Goal: Task Accomplishment & Management: Complete application form

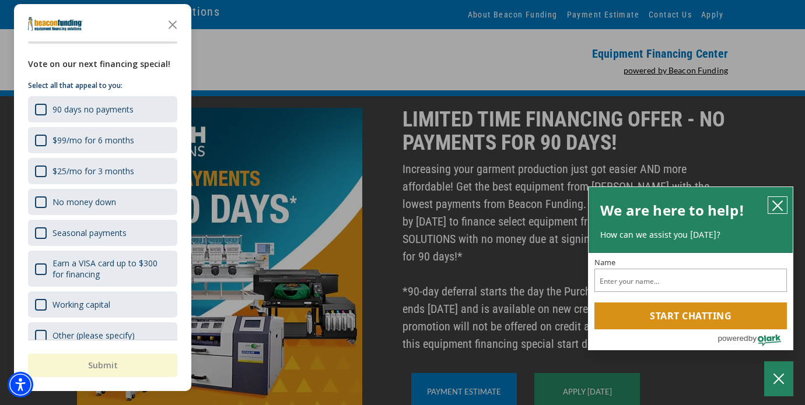
click at [781, 201] on icon "close chatbox" at bounding box center [777, 205] width 9 height 9
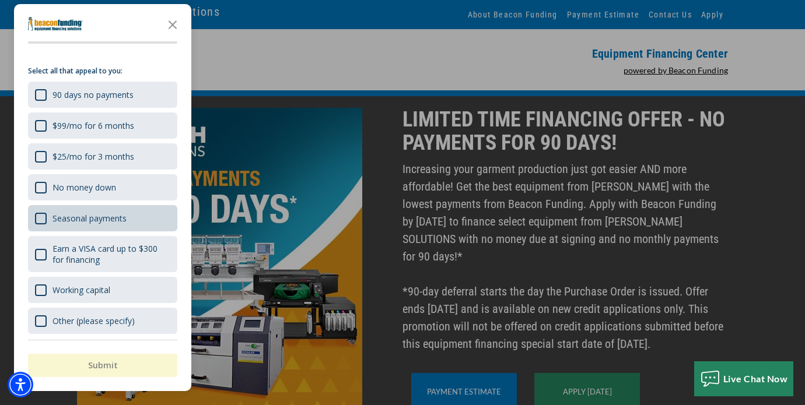
scroll to position [18, 0]
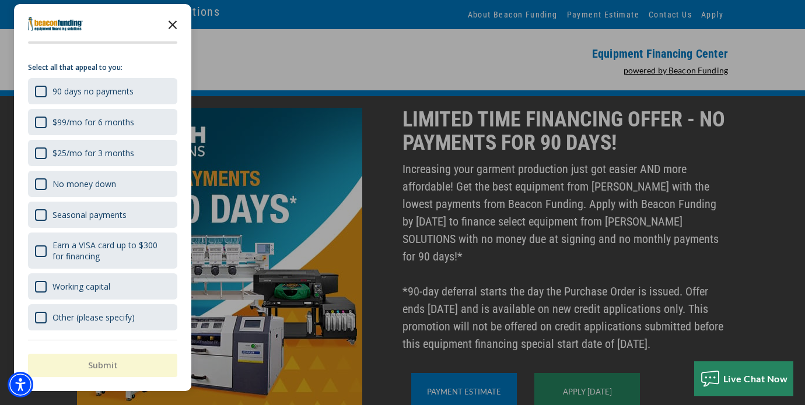
click at [169, 20] on icon "Close the survey" at bounding box center [172, 23] width 23 height 23
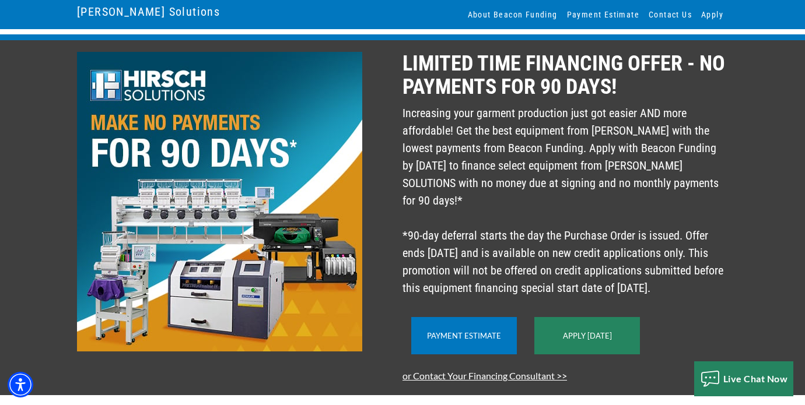
scroll to position [0, 0]
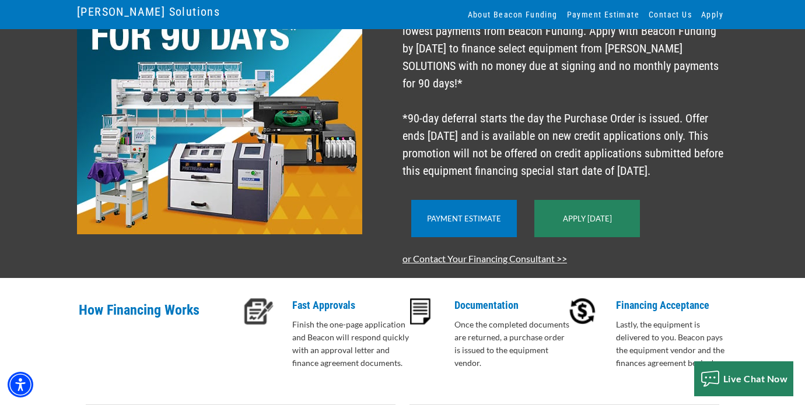
scroll to position [175, 0]
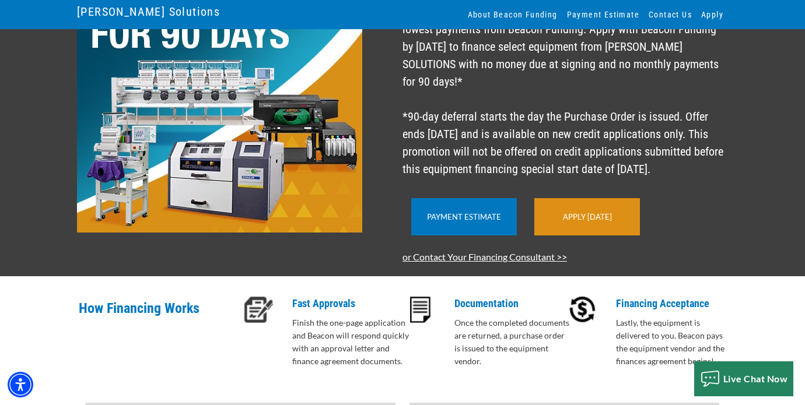
click at [600, 218] on link "Apply [DATE]" at bounding box center [587, 216] width 49 height 9
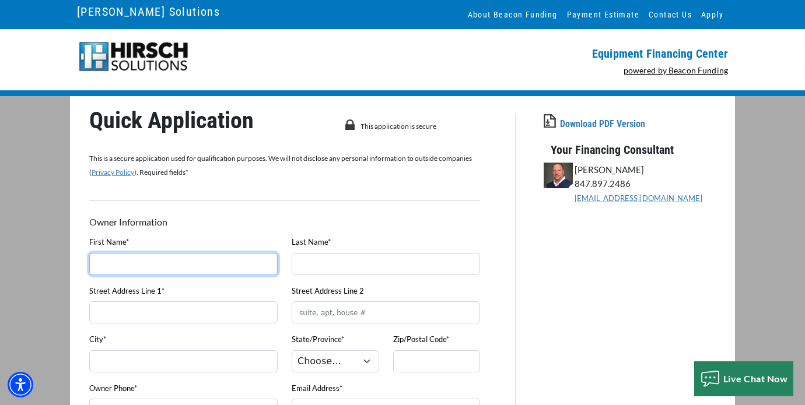
click at [129, 262] on input "First Name*" at bounding box center [183, 264] width 188 height 22
type input "Ian"
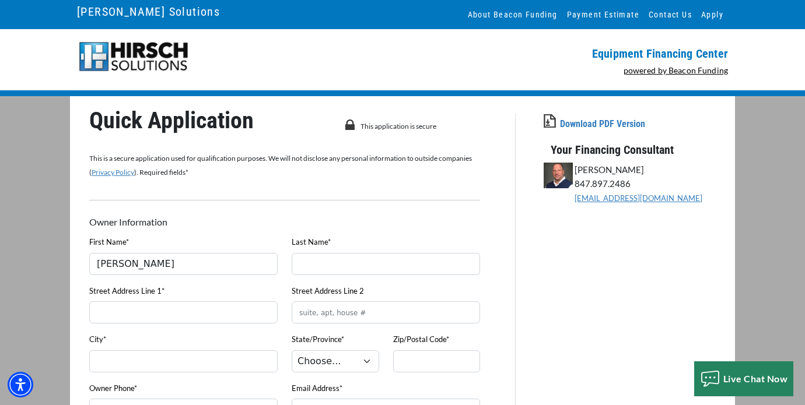
type input "Clark"
type input "9454 Knowlton Rd"
type input "Garrettsville"
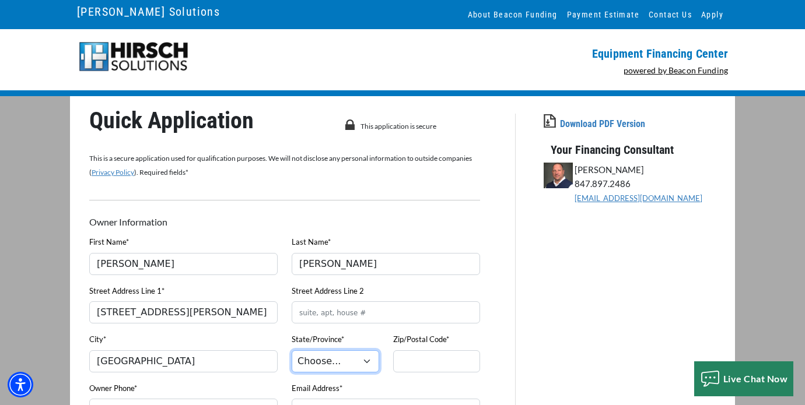
select select "37"
type input "44231-9223"
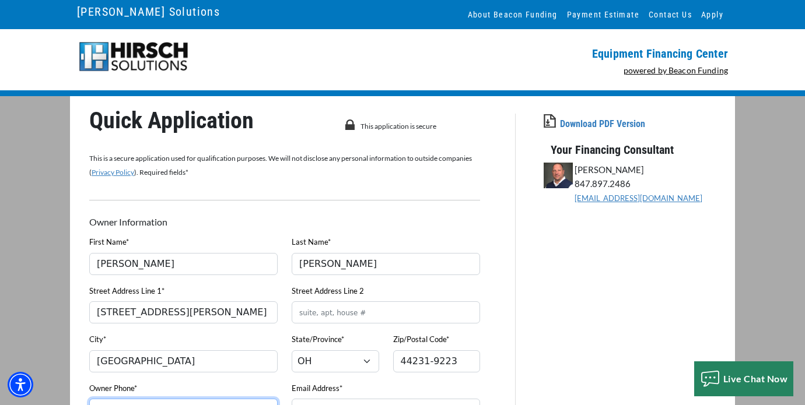
type input "3309319361"
type input "porchlightprintandpromo@gmail.com"
type input "Por"
type input "Porchlight Printing"
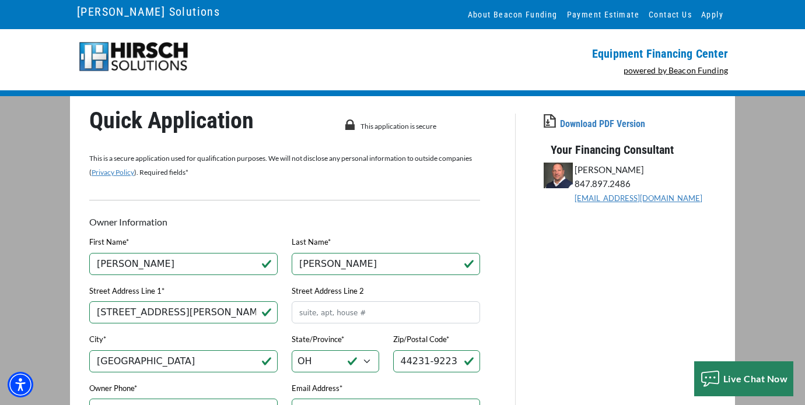
type input "(330) 931-9361"
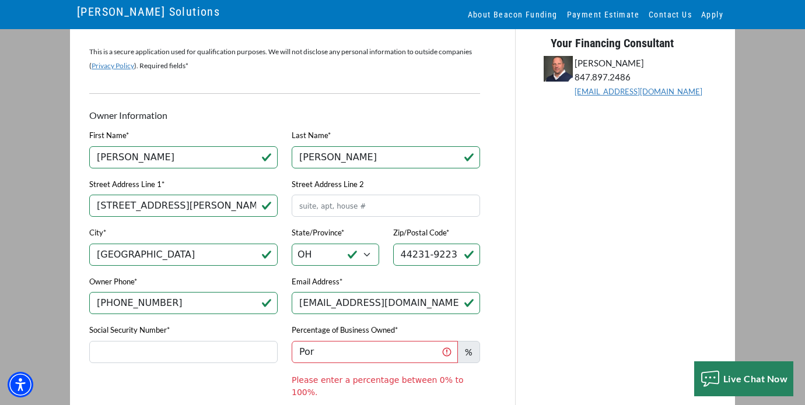
scroll to position [175, 0]
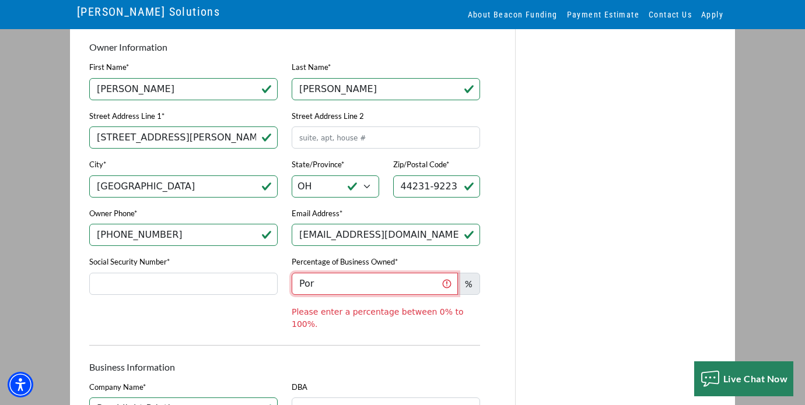
drag, startPoint x: 315, startPoint y: 285, endPoint x: 280, endPoint y: 297, distance: 37.8
click at [276, 300] on div "Social Security Number* Percentage of Business Owned* Por % Please enter a perc…" at bounding box center [284, 293] width 405 height 76
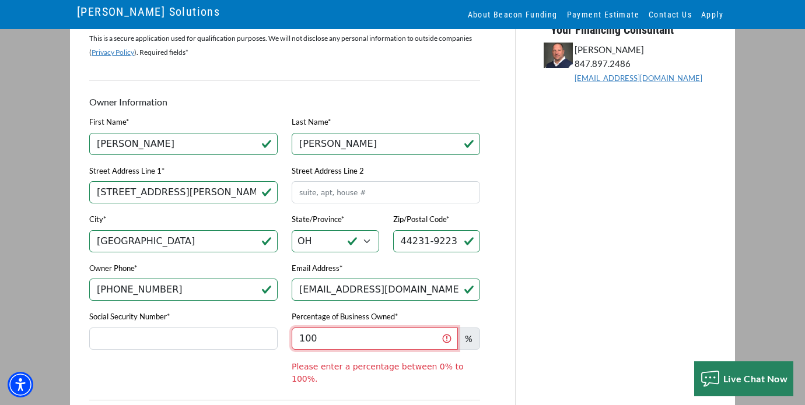
scroll to position [233, 0]
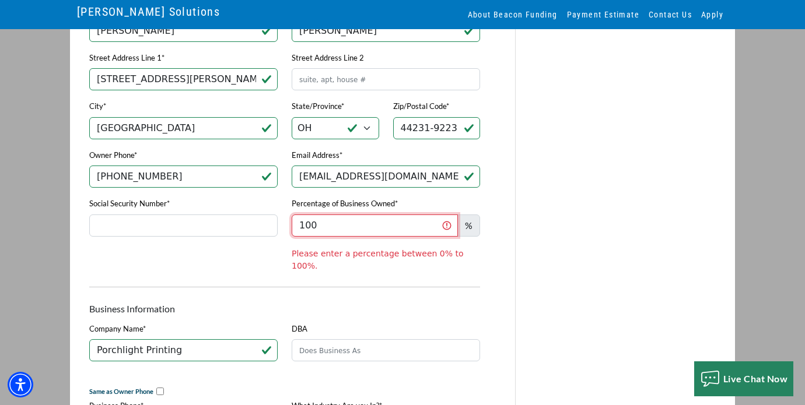
type input "100"
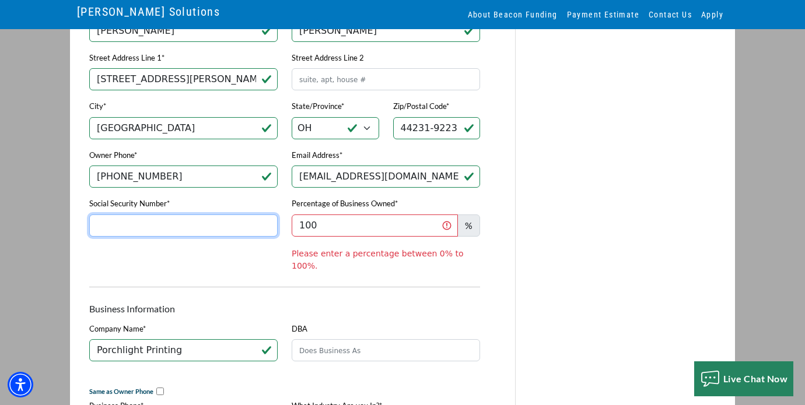
click at [95, 229] on input "Social Security Number*" at bounding box center [183, 226] width 188 height 22
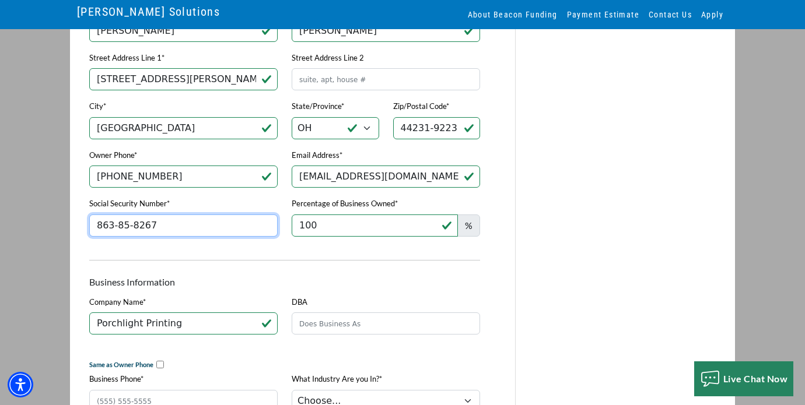
type input "863-85-8267"
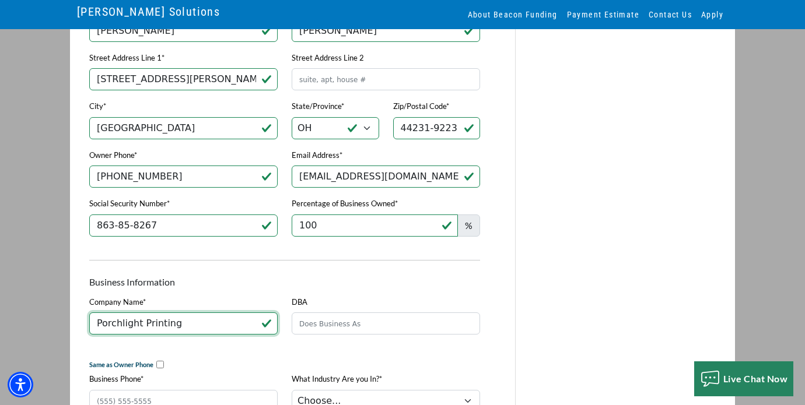
click at [192, 334] on input "Porchlight Printing" at bounding box center [183, 324] width 188 height 22
type input "Porchlight Printing and Promotions, LLC"
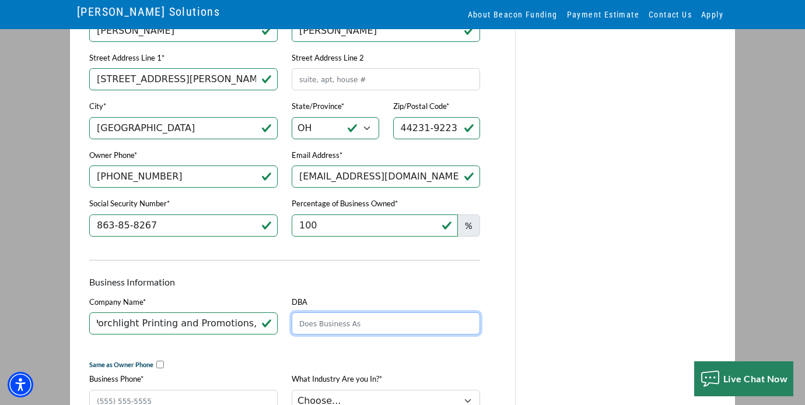
click at [328, 333] on input "DBA" at bounding box center [386, 324] width 188 height 22
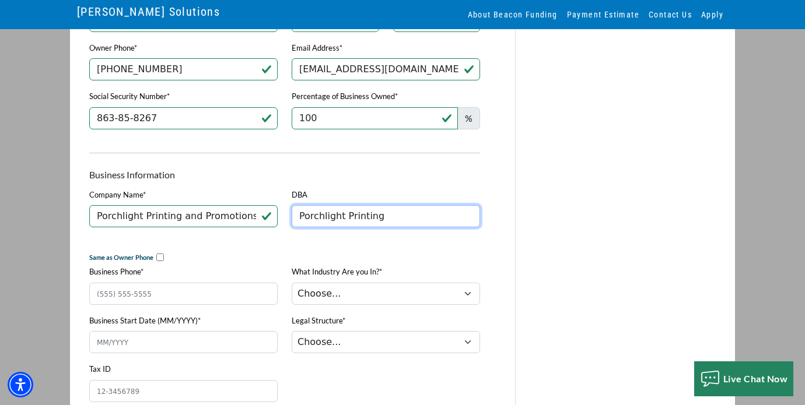
scroll to position [350, 0]
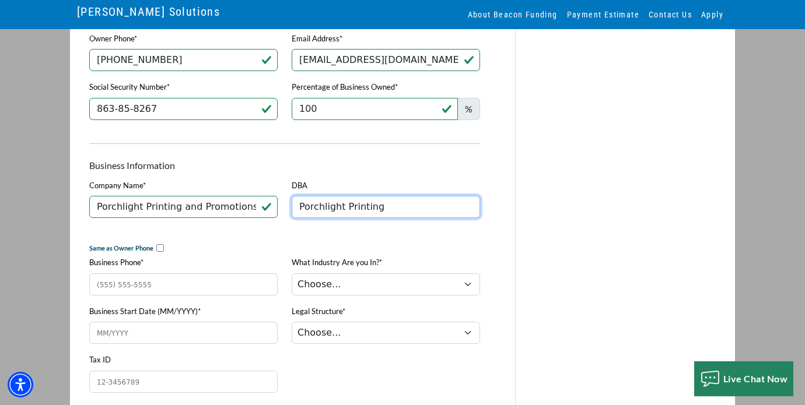
type input "Porchlight Printing"
click at [156, 251] on input "checkbox" at bounding box center [160, 248] width 8 height 8
checkbox input "true"
type input "(330) 931-9361"
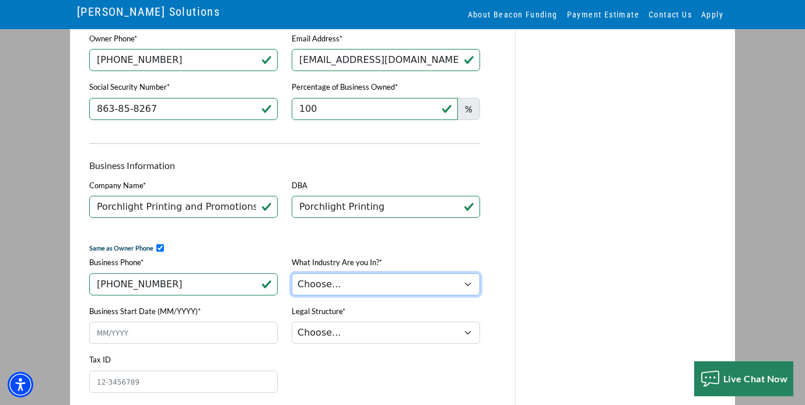
click at [462, 288] on select "Choose... Towing Landscape/Hardscape Decorated Apparel Septic Light Constructio…" at bounding box center [386, 284] width 188 height 22
select select "3"
click at [292, 278] on select "Choose... Towing Landscape/Hardscape Decorated Apparel Septic Light Constructio…" at bounding box center [386, 284] width 188 height 22
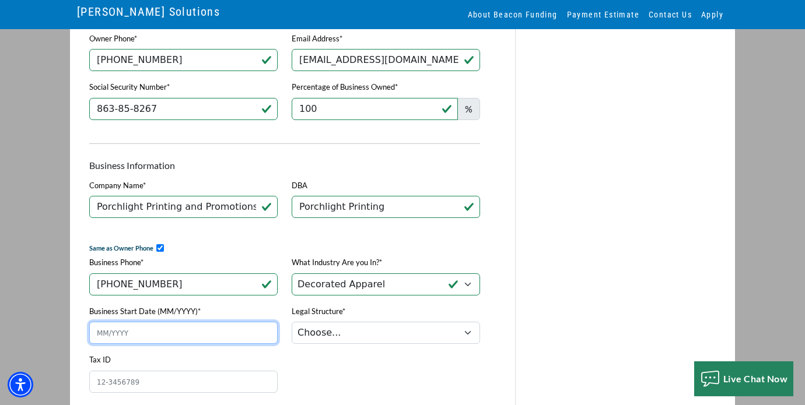
click at [132, 339] on input "Business Start Date (MM/YYYY)*" at bounding box center [183, 333] width 188 height 22
type input "05/2021"
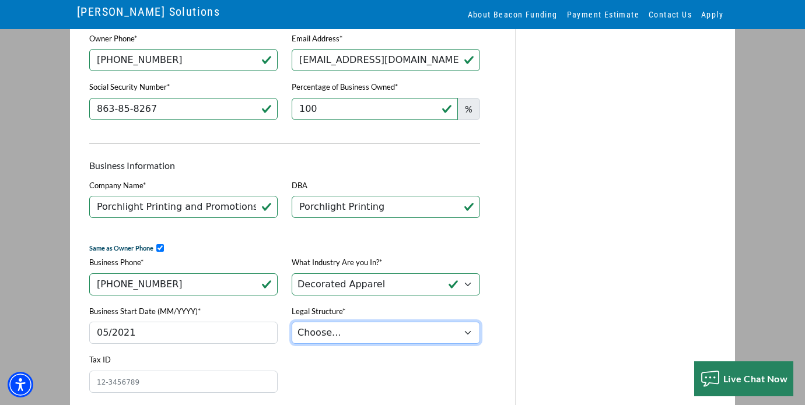
click at [466, 339] on select "Choose... Corporation LLC LLP Municipality Non-Profit Partnership Proprietorship" at bounding box center [386, 333] width 188 height 22
select select "2"
click at [292, 327] on select "Choose... Corporation LLC LLP Municipality Non-Profit Partnership Proprietorship" at bounding box center [386, 333] width 188 height 22
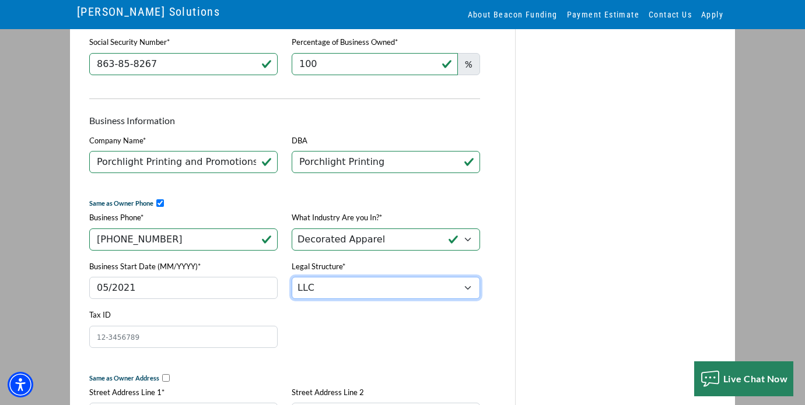
scroll to position [408, 0]
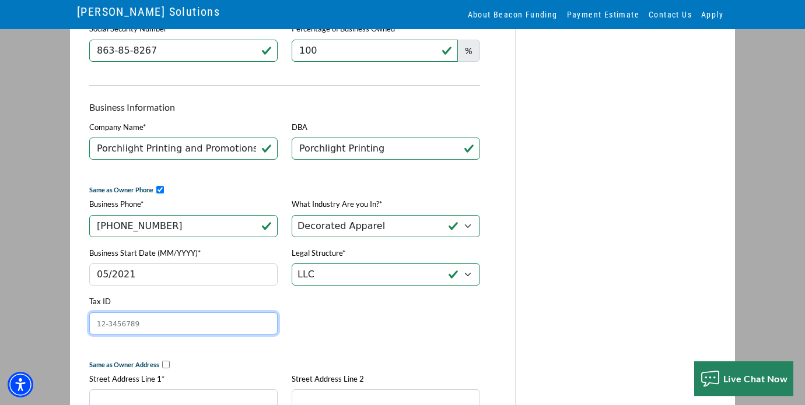
click at [114, 327] on input "Tax ID" at bounding box center [183, 324] width 188 height 22
type input "86-3858267"
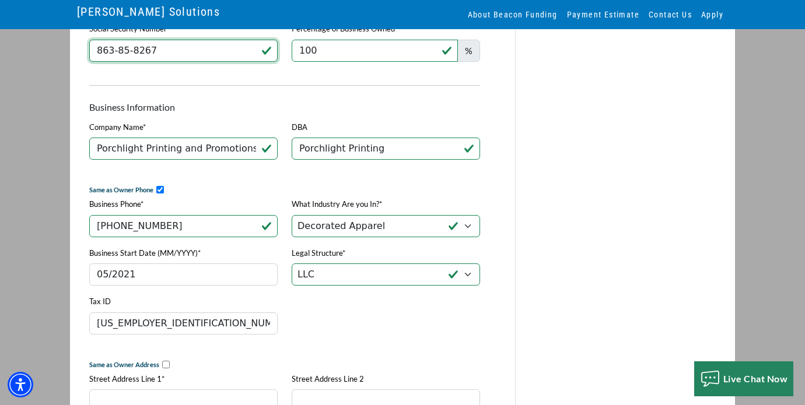
click at [141, 56] on input "863-85-8267" at bounding box center [183, 51] width 188 height 22
drag, startPoint x: 136, startPoint y: 52, endPoint x: 63, endPoint y: 64, distance: 74.4
click at [63, 64] on div "Quick Application This application is secure This is a secure application used …" at bounding box center [289, 359] width 452 height 1306
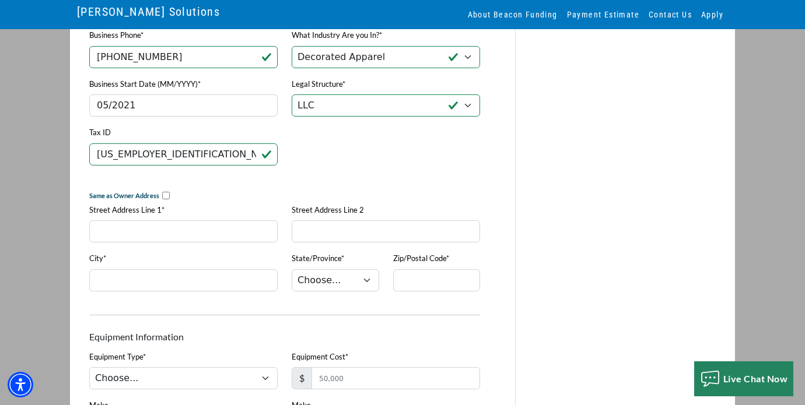
scroll to position [583, 0]
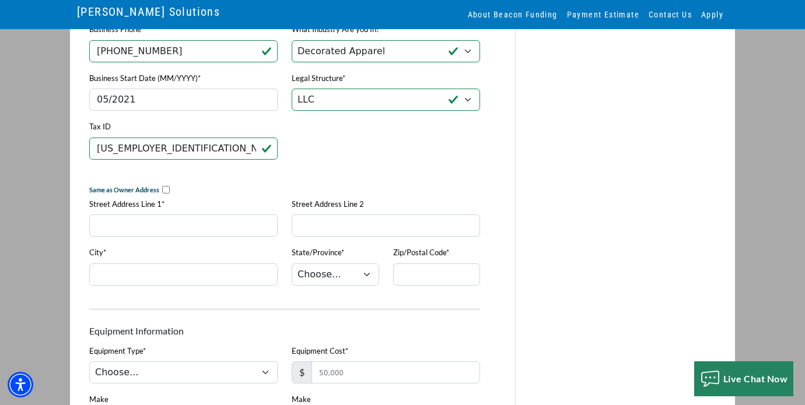
type input "298-84-5687"
click at [163, 194] on input "checkbox" at bounding box center [166, 190] width 8 height 8
checkbox input "true"
type input "9454 Knowlton Rd"
type input "Garrettsville"
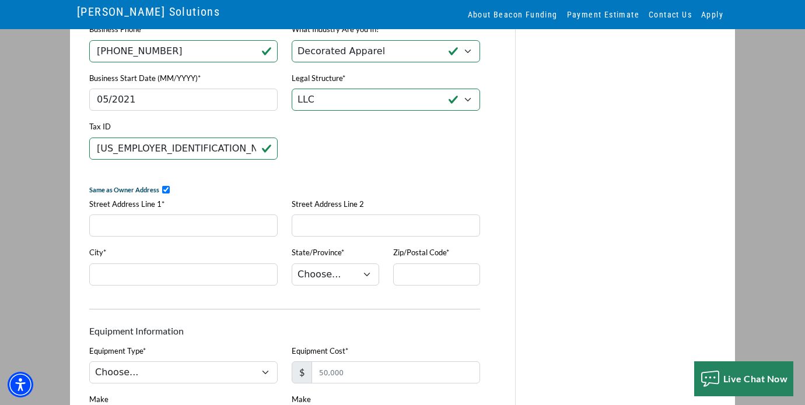
select select "37"
type input "44231-9223"
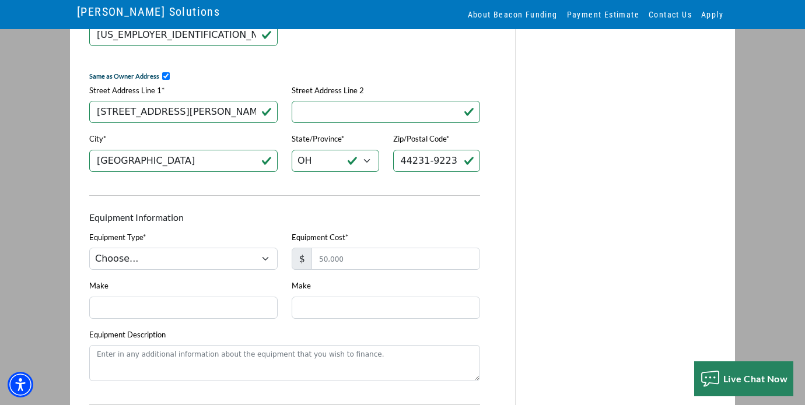
scroll to position [700, 0]
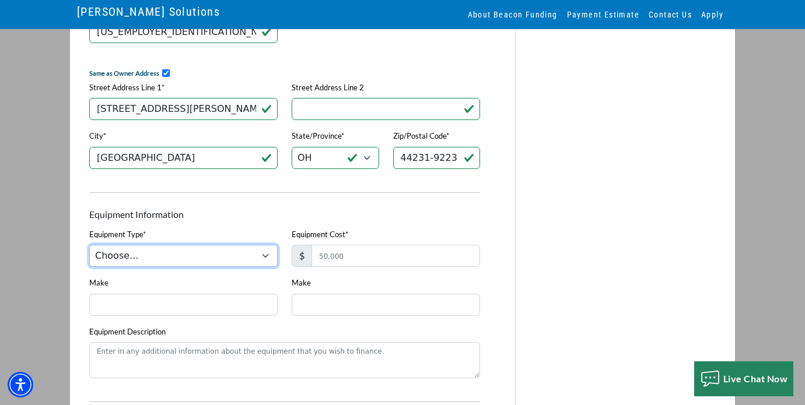
click at [270, 262] on select "Choose... DTG Printing Embroidery Screen Printing Software and Automation Texti…" at bounding box center [183, 256] width 188 height 22
select select "1"
click at [89, 253] on select "Choose... DTG Printing Embroidery Screen Printing Software and Automation Texti…" at bounding box center [183, 256] width 188 height 22
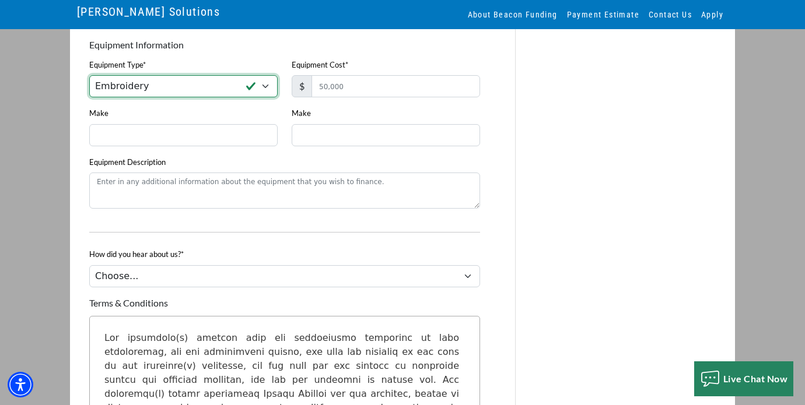
scroll to position [875, 0]
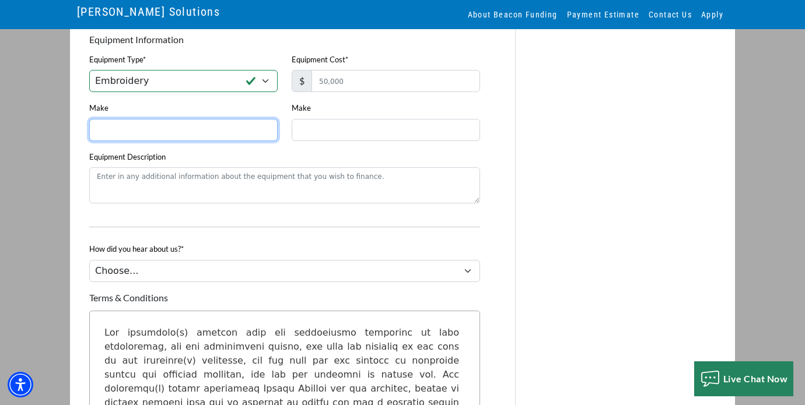
click at [140, 141] on input "Make" at bounding box center [183, 130] width 188 height 22
drag, startPoint x: 136, startPoint y: 135, endPoint x: 196, endPoint y: 140, distance: 59.7
click at [196, 140] on input "TMEZ-SC, TMEX-KC" at bounding box center [183, 130] width 188 height 22
type input "TMEZ-SC"
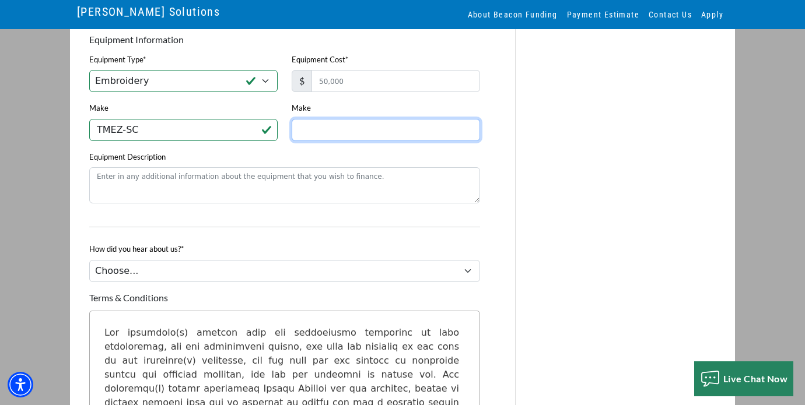
paste input "TMEX-KC"
type input "TMEX-KC"
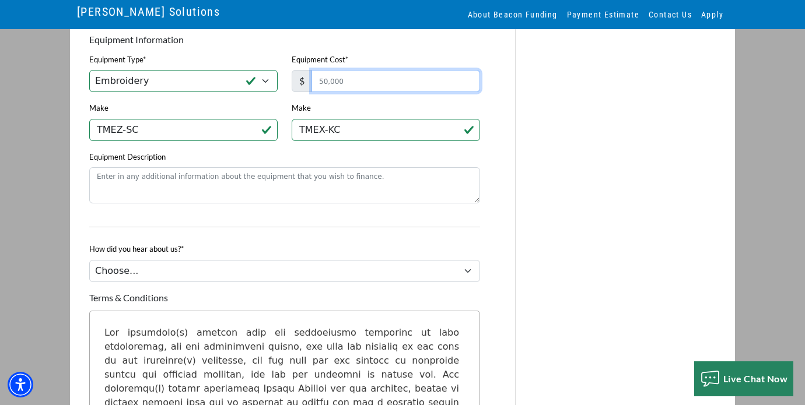
drag, startPoint x: 321, startPoint y: 87, endPoint x: 340, endPoint y: 88, distance: 19.3
click at [340, 88] on input "Equipment Cost*" at bounding box center [395, 81] width 169 height 22
type input "100,000"
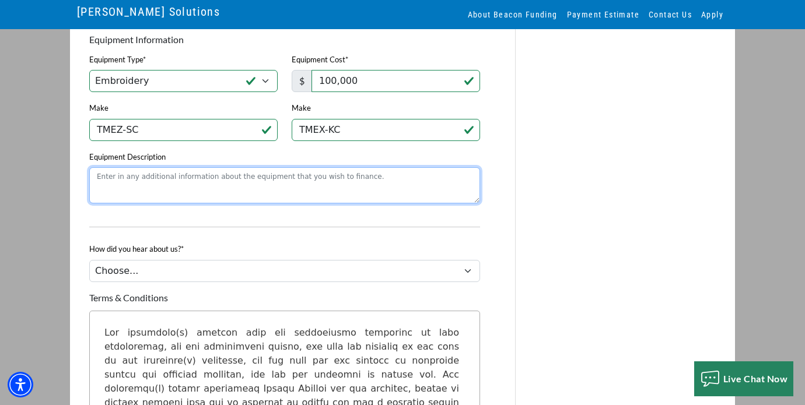
click at [107, 182] on textarea "Equipment Description" at bounding box center [284, 185] width 391 height 36
type textarea "T"
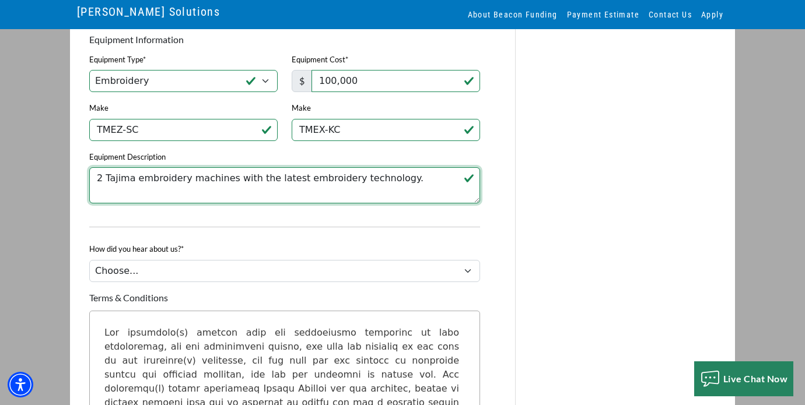
click at [400, 185] on textarea "2 Tajima embroidery machines with the latest embroidery technology." at bounding box center [284, 185] width 391 height 36
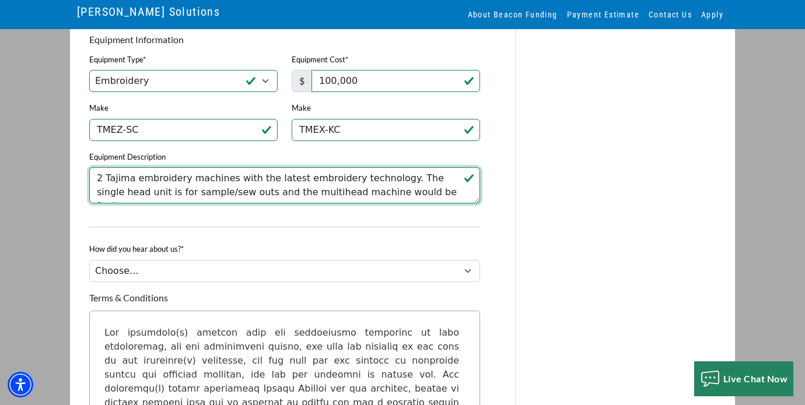
click at [264, 204] on textarea "2 Tajima embroidery machines with the latest embroidery technology. The single …" at bounding box center [284, 185] width 391 height 36
click at [436, 204] on textarea "2 Tajima embroidery machines with the latest embroidery technology. The single …" at bounding box center [284, 185] width 391 height 36
type textarea "2 Tajima embroidery machines with the latest embroidery technology. The single …"
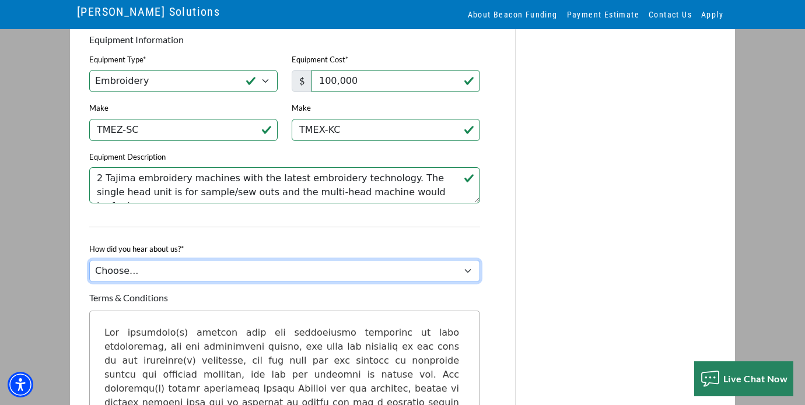
click at [466, 282] on select "Choose... Internet Search Vendor Referral Word of Mouth Client Referral Email E…" at bounding box center [284, 271] width 391 height 22
select select "9"
click at [89, 269] on select "Choose... Internet Search Vendor Referral Word of Mouth Client Referral Email E…" at bounding box center [284, 271] width 391 height 22
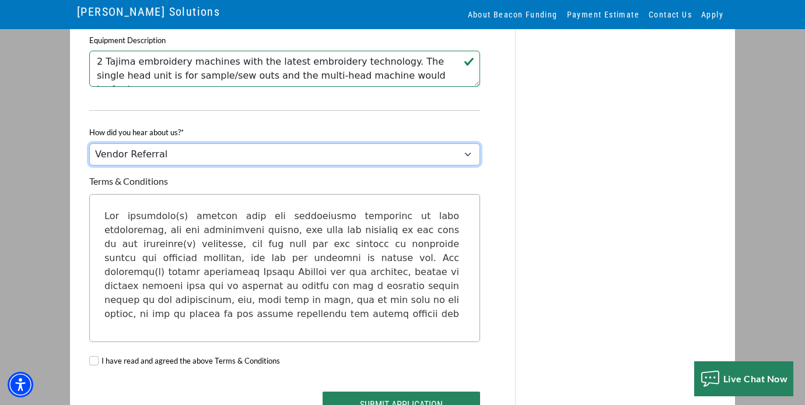
scroll to position [1074, 0]
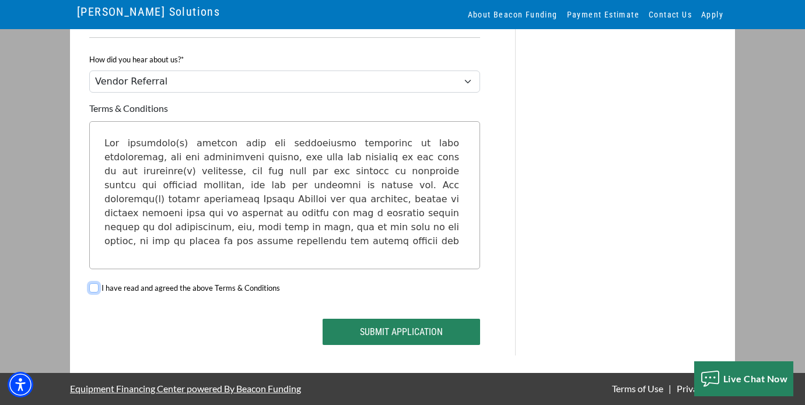
click at [96, 285] on input "I have read and agreed the above Terms & Conditions" at bounding box center [93, 287] width 9 height 9
checkbox input "true"
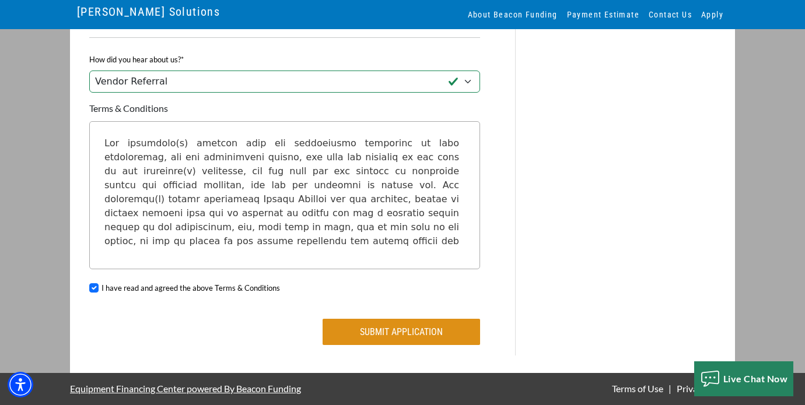
click at [390, 337] on button "Submit Application" at bounding box center [400, 332] width 157 height 26
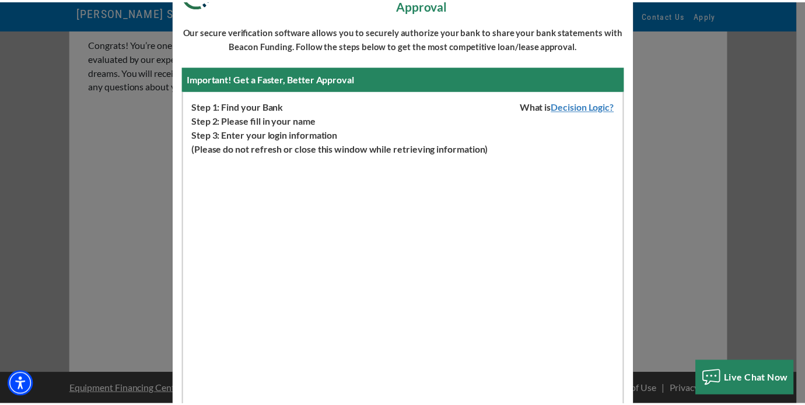
scroll to position [29, 0]
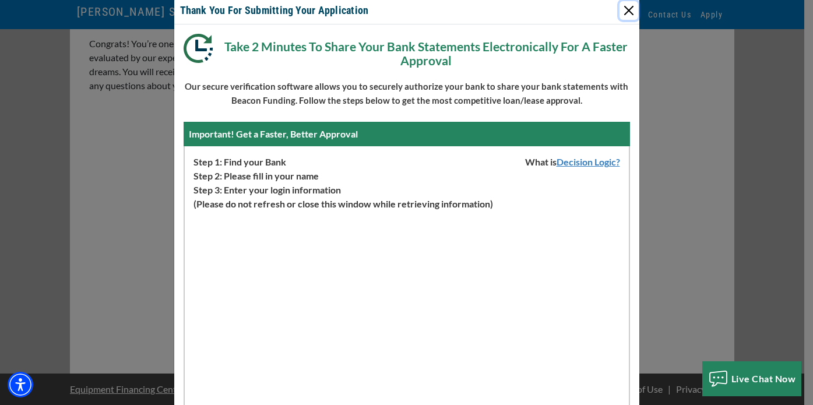
click at [623, 10] on button "Close" at bounding box center [629, 10] width 19 height 19
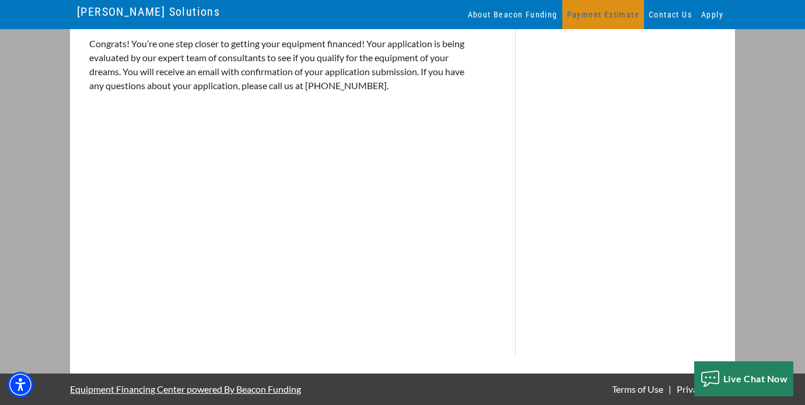
click at [611, 8] on link "Payment Estimate" at bounding box center [603, 14] width 82 height 29
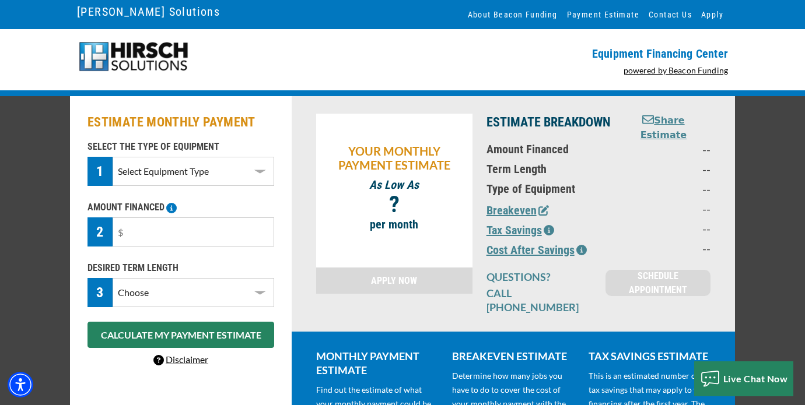
click at [254, 173] on select "Select Equipment Type DTG Printing Embroidery Screen Printing Software and Auto…" at bounding box center [194, 171] width 162 height 29
select select "1"
click at [113, 157] on select "Select Equipment Type DTG Printing Embroidery Screen Printing Software and Auto…" at bounding box center [194, 171] width 162 height 29
click at [129, 233] on input "text" at bounding box center [194, 231] width 162 height 29
type input "$100,000"
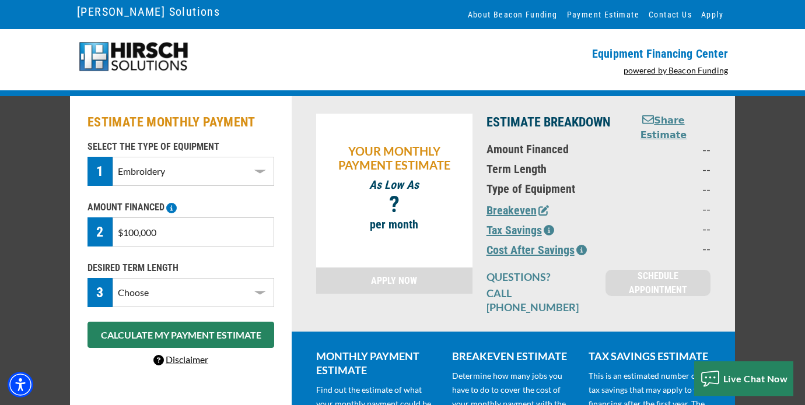
click at [259, 294] on select "Choose 36 Months 48 Months 60 Months" at bounding box center [194, 292] width 162 height 29
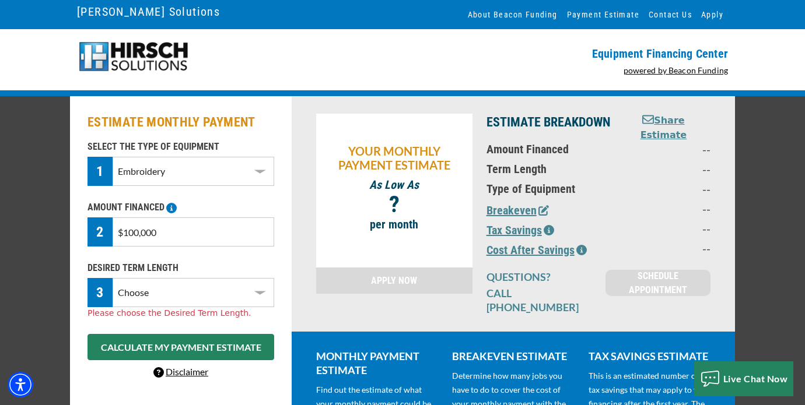
select select "72"
click at [113, 278] on select "Choose 36 Months 48 Months 60 Months 72 Months" at bounding box center [194, 292] width 162 height 29
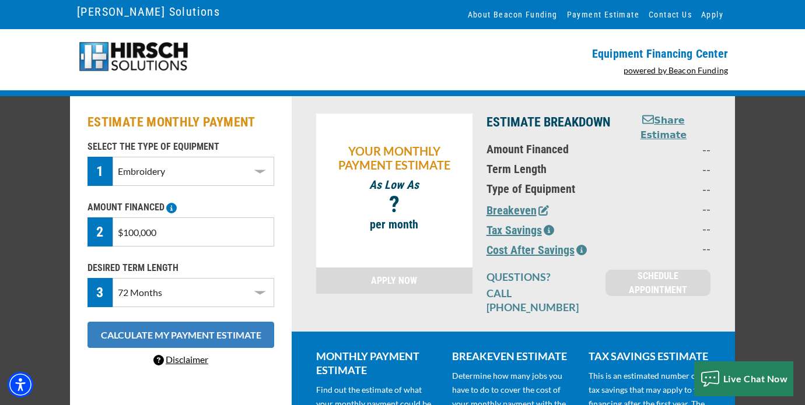
click at [191, 332] on button "CALCULATE MY PAYMENT ESTIMATE" at bounding box center [180, 335] width 187 height 26
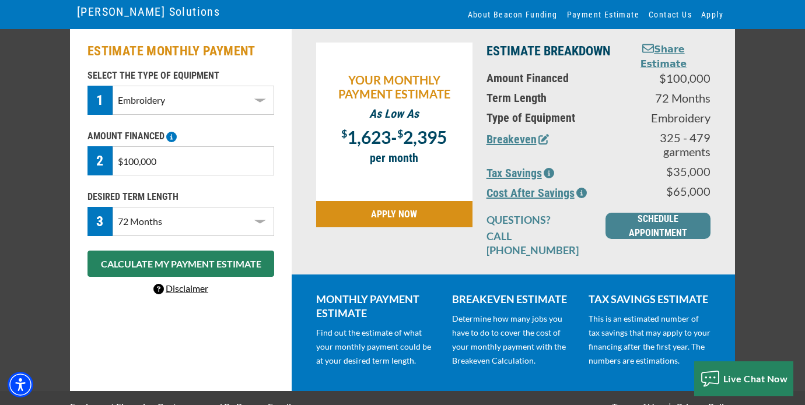
scroll to position [78, 0]
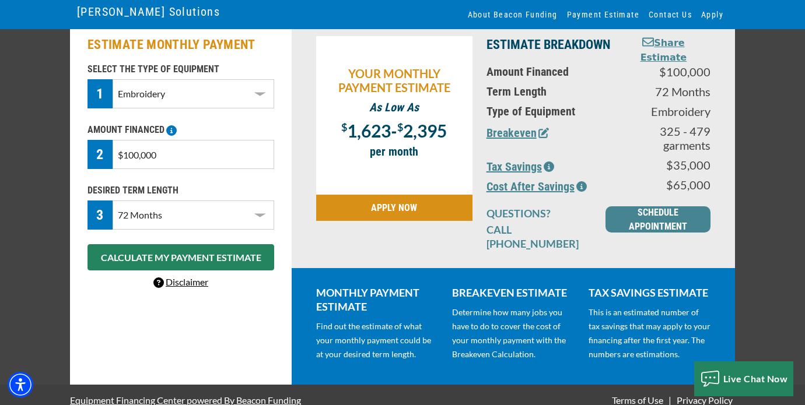
click at [265, 86] on select "Select Equipment Type DTG Printing Embroidery Screen Printing Software and Auto…" at bounding box center [194, 93] width 162 height 29
select select "2"
click at [113, 93] on select "Select Equipment Type DTG Printing Embroidery Screen Printing Software and Auto…" at bounding box center [194, 93] width 162 height 29
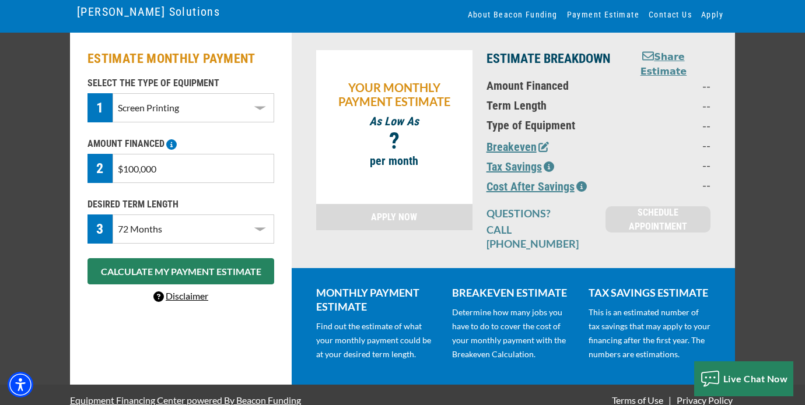
click at [254, 233] on select "Choose 36 Months 48 Months 60 Months 72 Months" at bounding box center [194, 229] width 162 height 29
click at [113, 215] on select "Choose 36 Months 48 Months 60 Months 72 Months" at bounding box center [194, 229] width 162 height 29
click at [262, 232] on select "Choose 36 Months 48 Months 60 Months 72 Months" at bounding box center [194, 229] width 162 height 29
select select "72"
click at [113, 215] on select "Choose 36 Months 48 Months 60 Months 72 Months" at bounding box center [194, 229] width 162 height 29
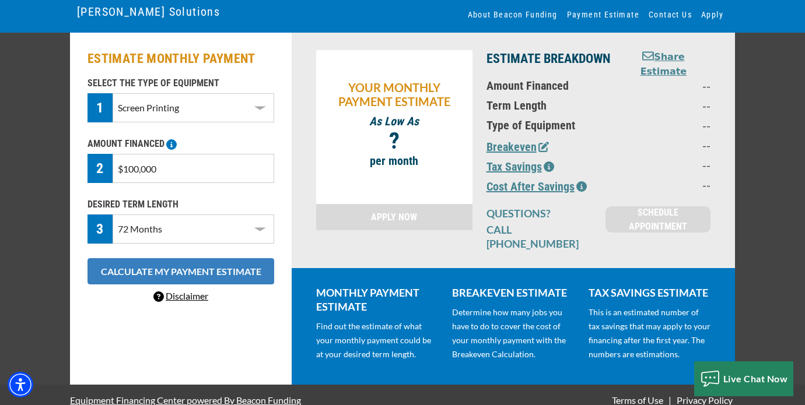
click at [174, 268] on button "CALCULATE MY PAYMENT ESTIMATE" at bounding box center [180, 271] width 187 height 26
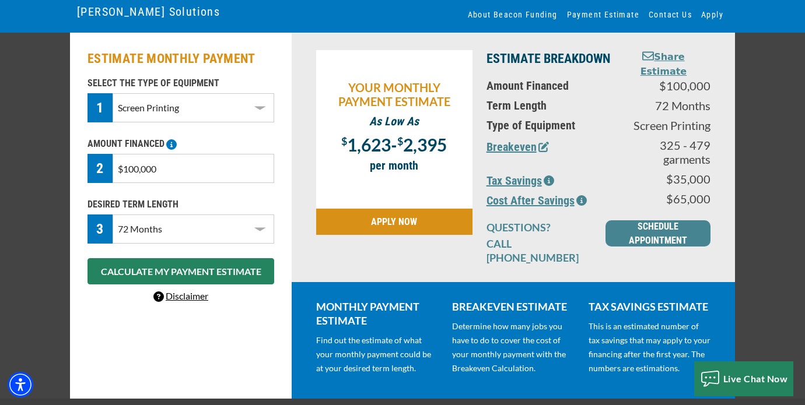
scroll to position [0, 0]
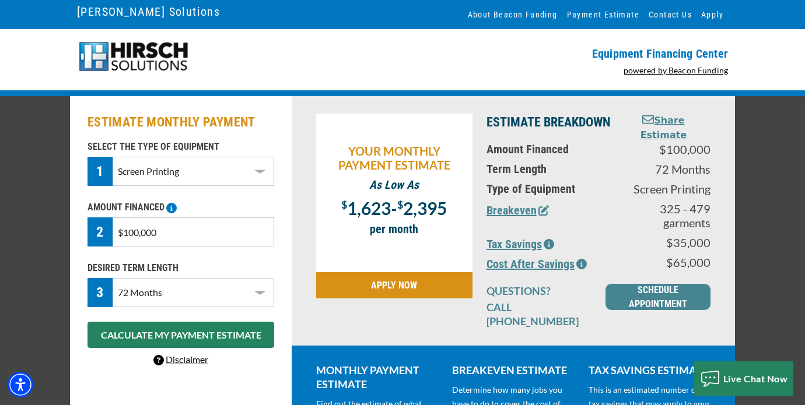
drag, startPoint x: 124, startPoint y: 231, endPoint x: 176, endPoint y: 234, distance: 51.4
click at [176, 234] on input "$100,000" at bounding box center [194, 231] width 162 height 29
click at [305, 199] on div "YOUR MONTHLY PAYMENT ESTIMATE As Low As $ 1,623 - $ 2,395 ? per month APPLY NOW…" at bounding box center [513, 221] width 443 height 250
